Goal: Find contact information: Find contact information

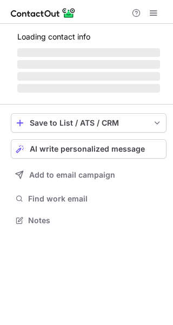
scroll to position [227, 173]
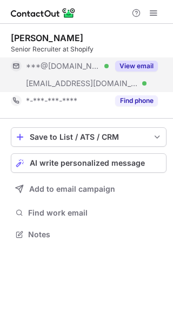
click at [132, 63] on button "View email" at bounding box center [136, 66] width 43 height 11
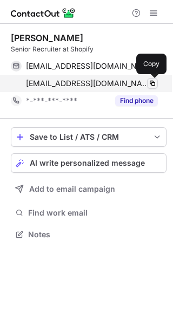
click at [154, 85] on span at bounding box center [152, 83] width 9 height 9
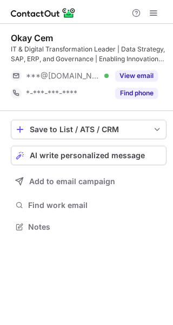
scroll to position [219, 173]
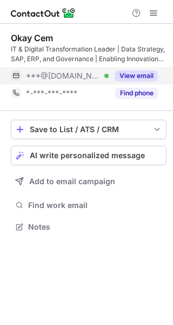
click at [140, 75] on button "View email" at bounding box center [136, 75] width 43 height 11
